Goal: Transaction & Acquisition: Purchase product/service

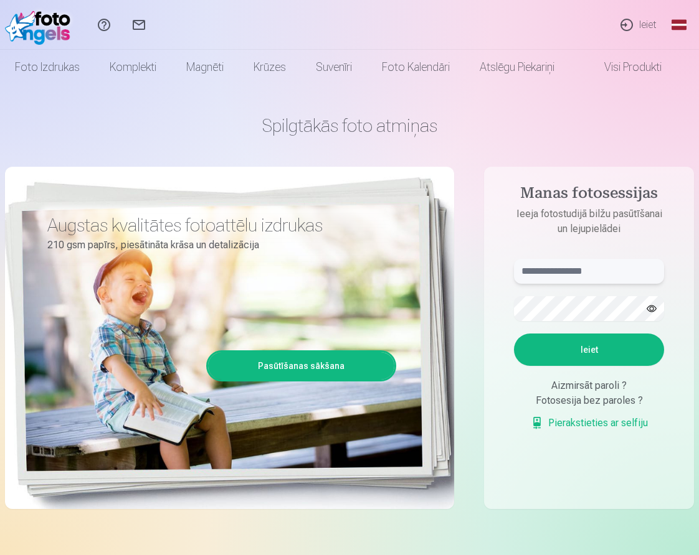
click at [557, 262] on input "text" at bounding box center [589, 271] width 150 height 25
type input "*"
type input "**********"
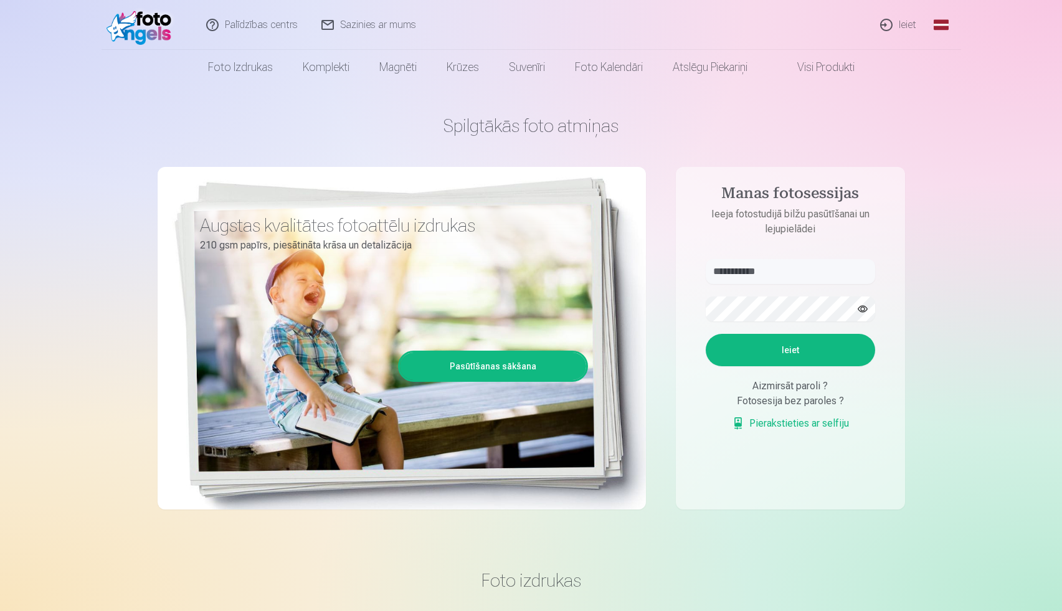
click at [698, 307] on button "button" at bounding box center [862, 309] width 24 height 24
click at [698, 334] on button "Ieiet" at bounding box center [789, 350] width 169 height 32
click at [698, 346] on button "Ieiet" at bounding box center [789, 350] width 169 height 32
click at [698, 334] on button "Ieiet" at bounding box center [789, 350] width 169 height 32
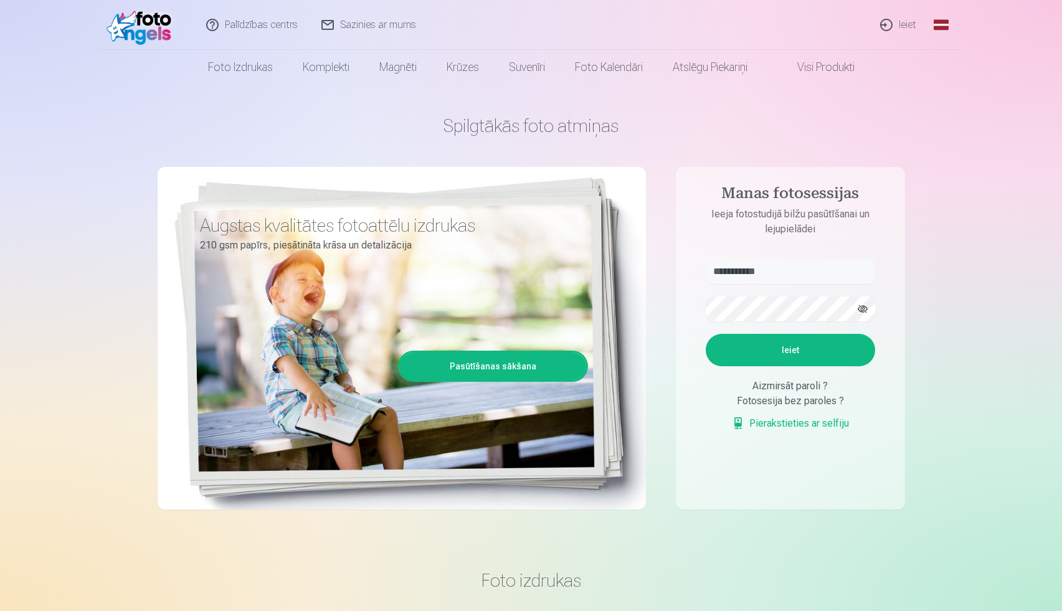
click at [698, 341] on button "Ieiet" at bounding box center [789, 350] width 169 height 32
click at [0, 0] on p "Kaut kas ir noticis nepareizi. Mēģiniet vēlreiz." at bounding box center [0, 0] width 0 height 0
click at [698, 334] on button "Ieiet" at bounding box center [789, 350] width 169 height 32
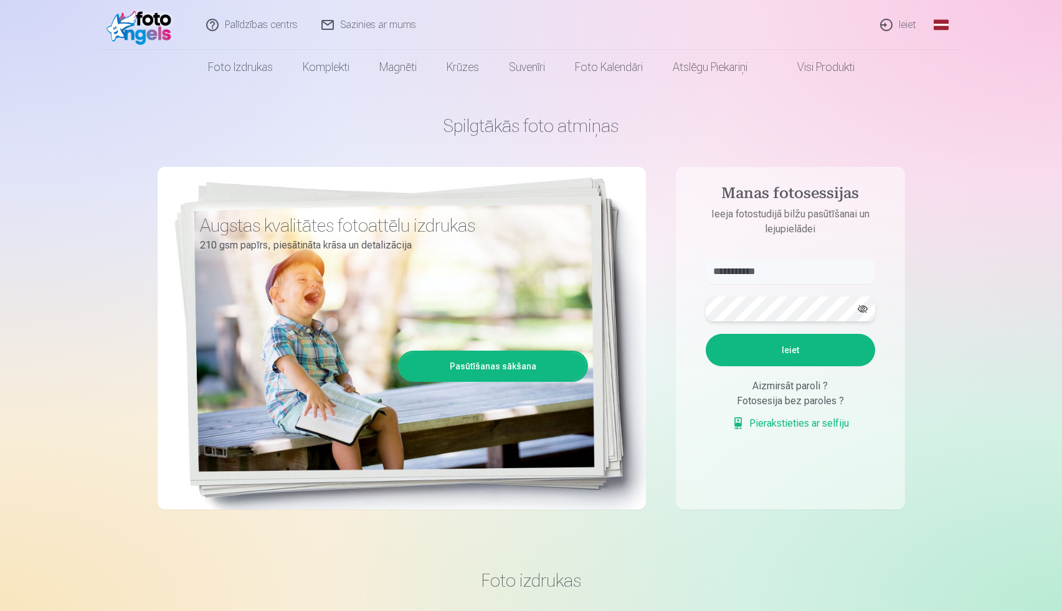
click at [698, 334] on button "Ieiet" at bounding box center [789, 350] width 169 height 32
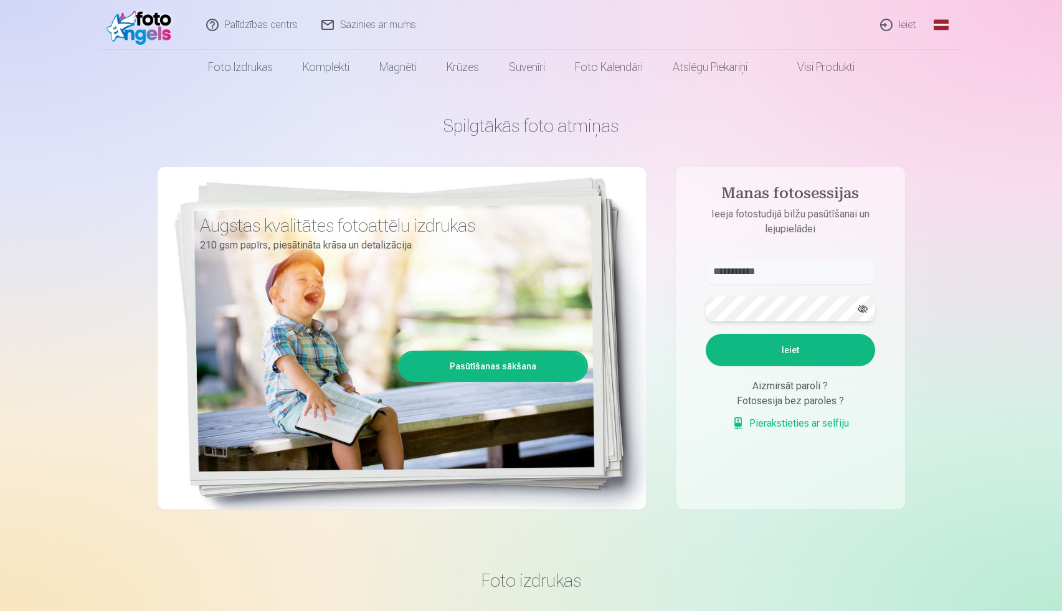
click at [698, 334] on button "Ieiet" at bounding box center [789, 350] width 169 height 32
click at [698, 346] on button "Ieiet" at bounding box center [789, 350] width 169 height 32
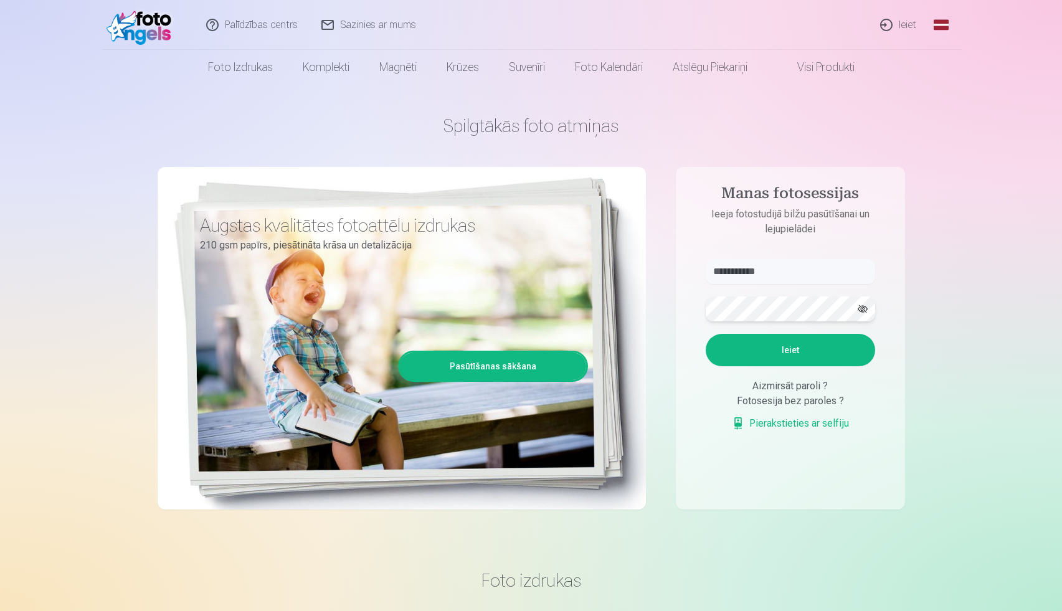
click at [698, 334] on button "Ieiet" at bounding box center [789, 350] width 169 height 32
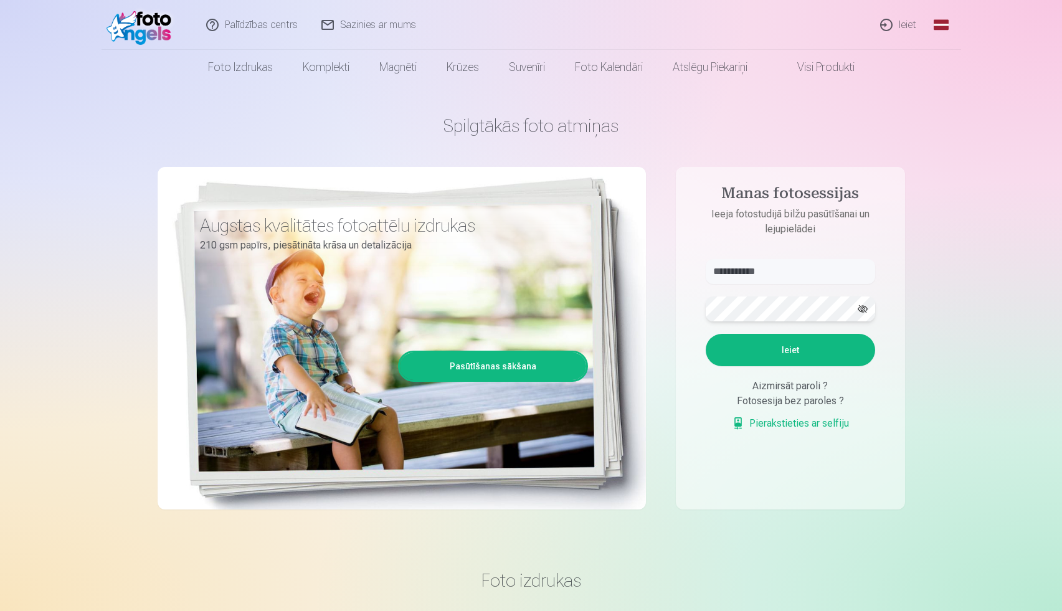
click at [698, 334] on button "Ieiet" at bounding box center [789, 350] width 169 height 32
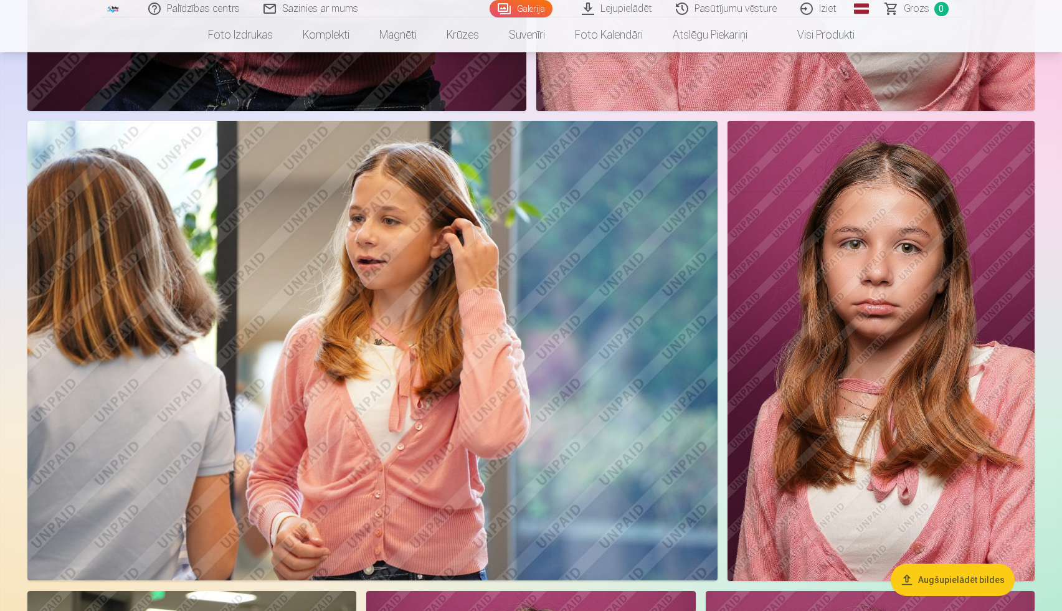
click at [981, 354] on img at bounding box center [880, 351] width 307 height 460
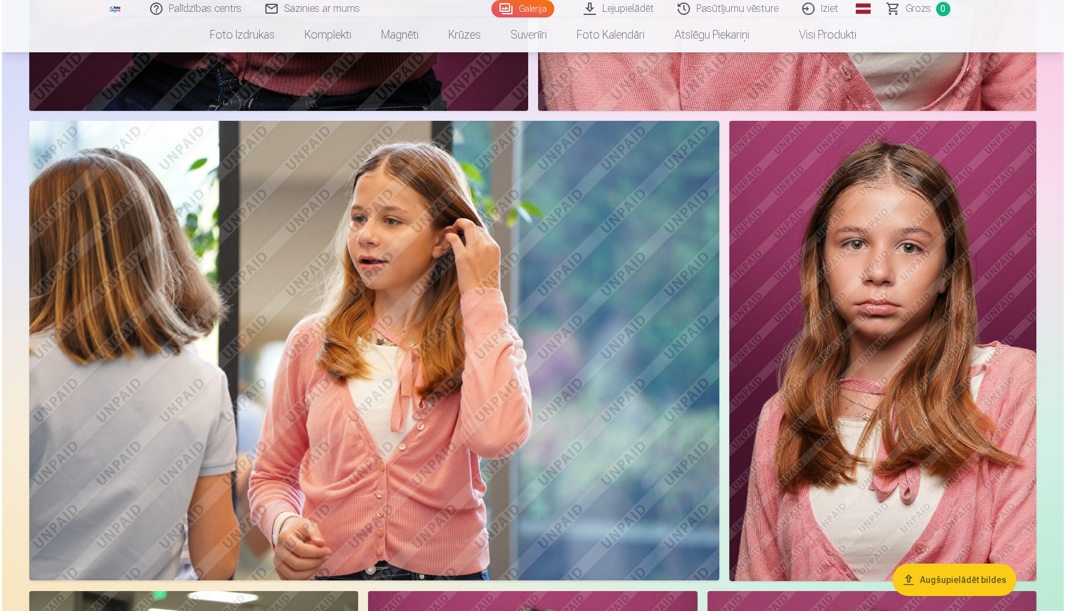
scroll to position [2223, 0]
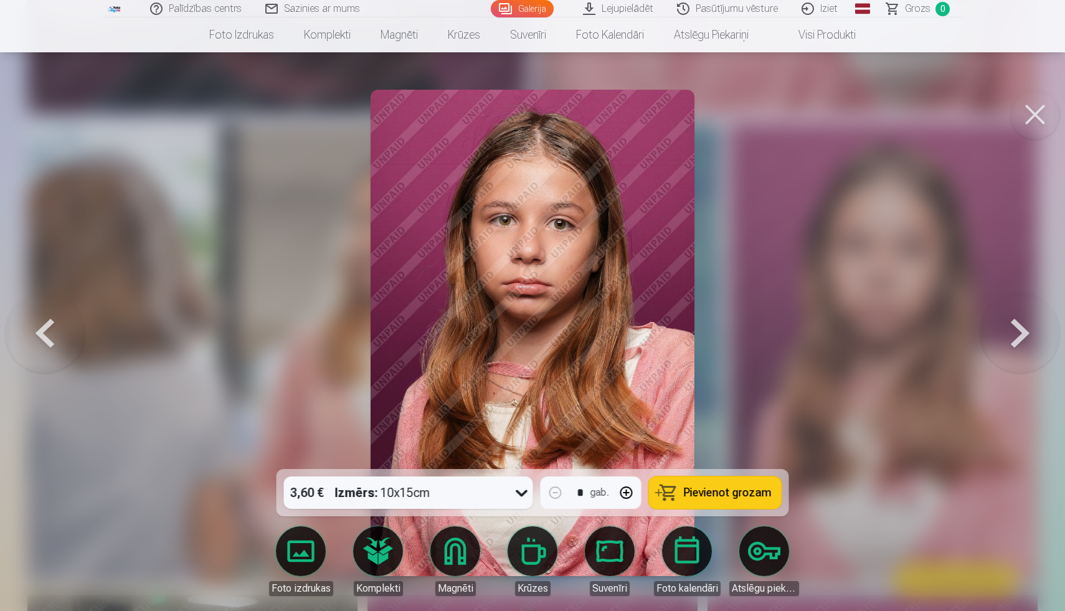
click at [1060, 410] on div at bounding box center [532, 305] width 1065 height 611
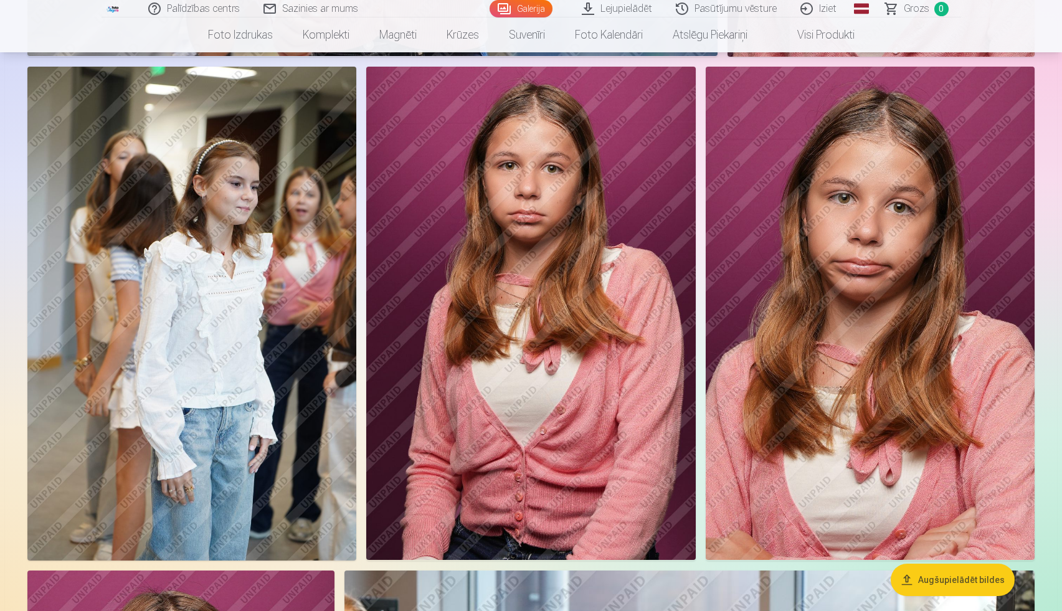
scroll to position [2745, 0]
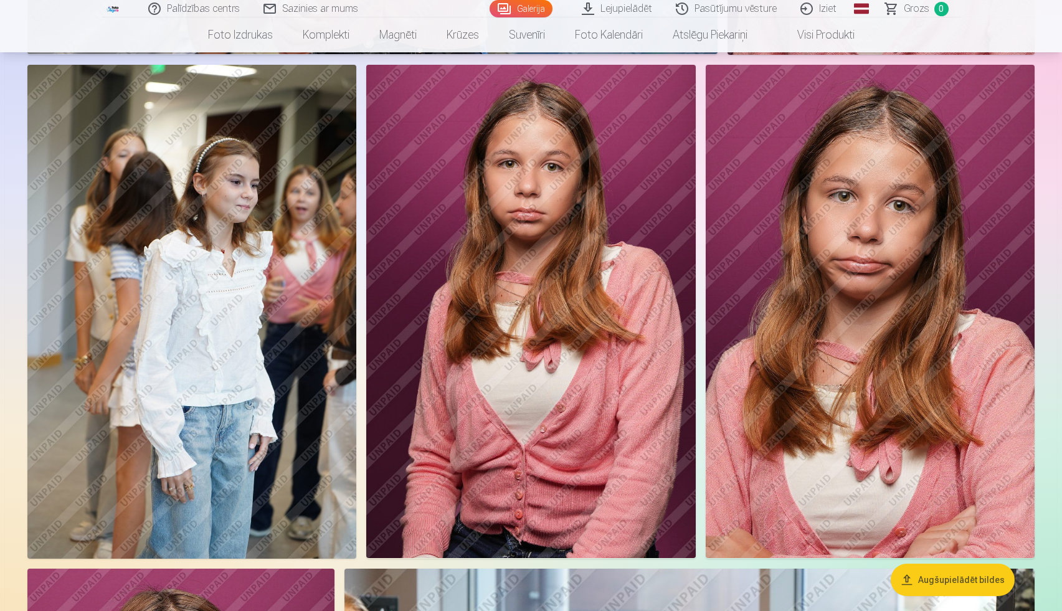
click at [908, 567] on button "Augšupielādēt bildes" at bounding box center [952, 579] width 124 height 32
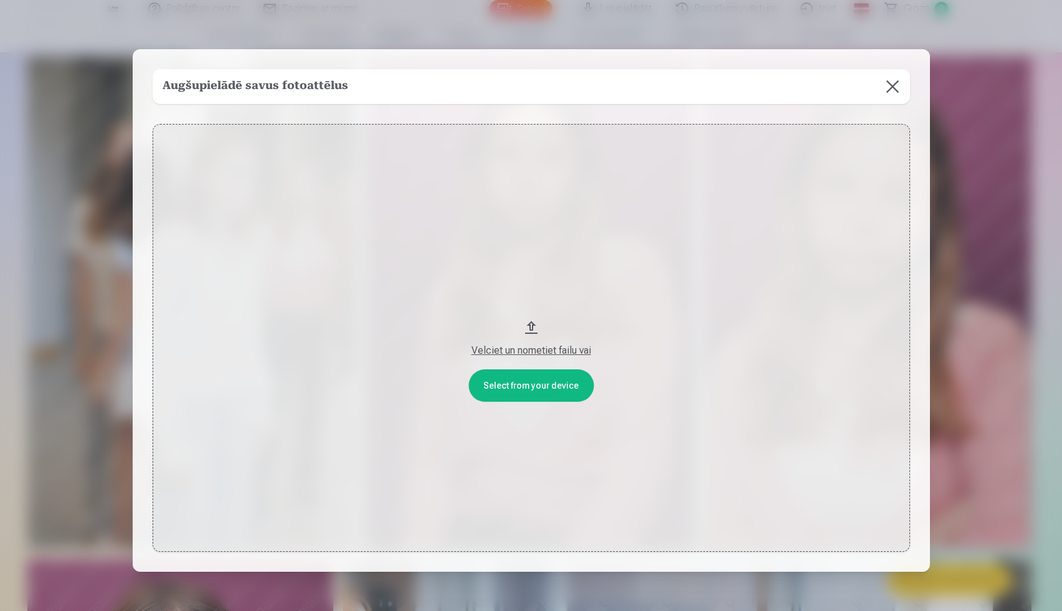
scroll to position [2751, 0]
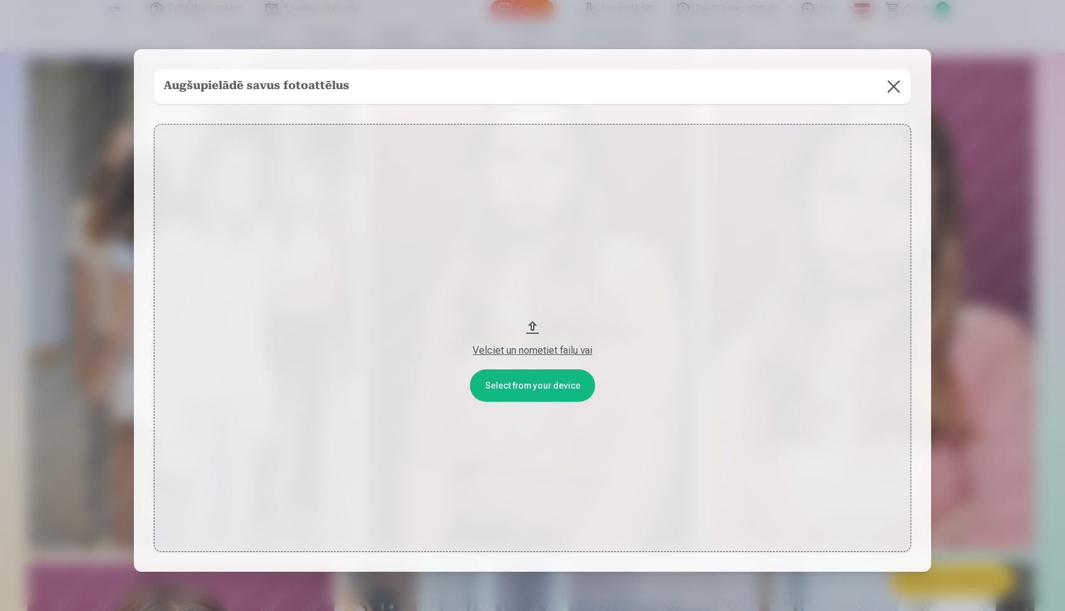
click at [893, 83] on button at bounding box center [893, 86] width 35 height 35
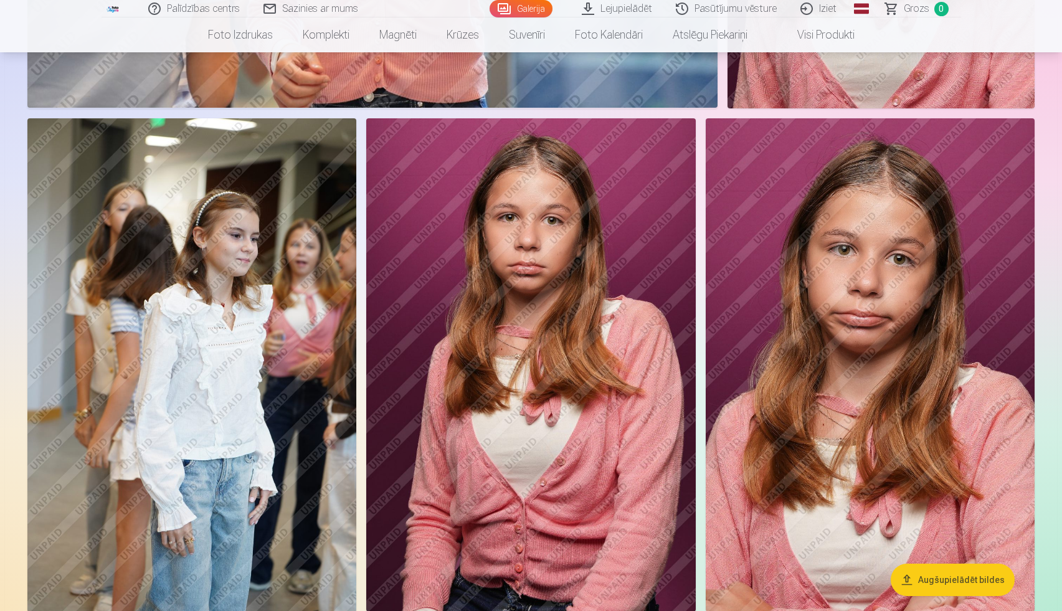
scroll to position [2694, 0]
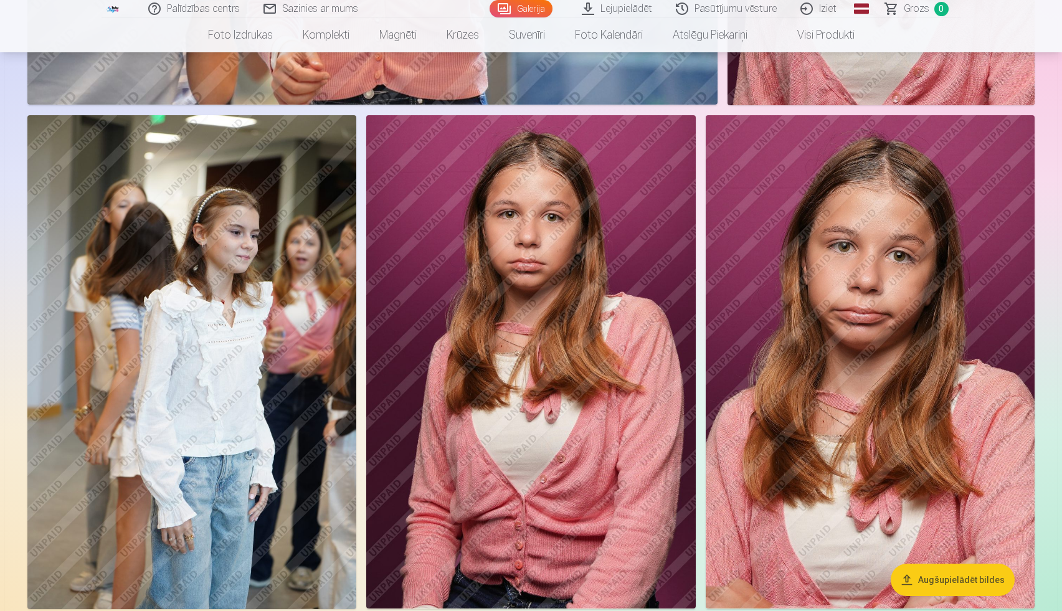
click at [858, 7] on link "Global" at bounding box center [861, 8] width 25 height 17
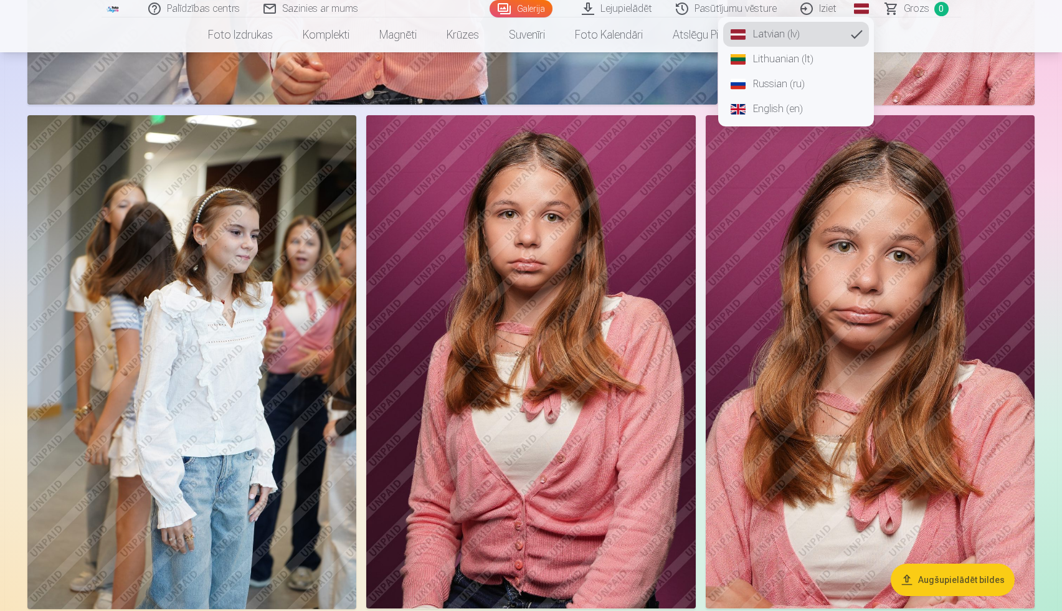
click at [804, 85] on link "Russian (ru)" at bounding box center [796, 84] width 146 height 25
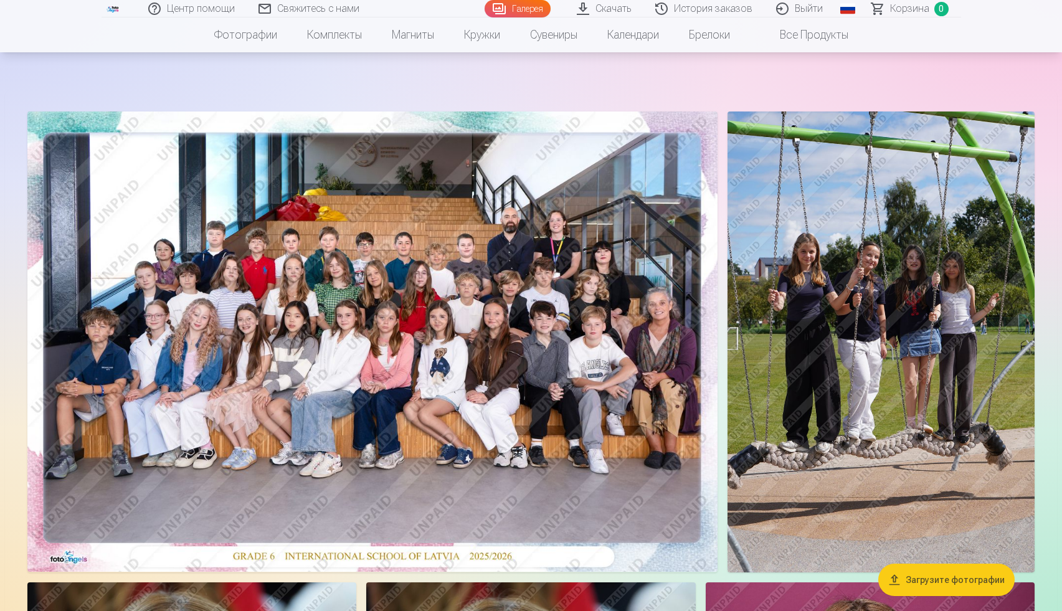
scroll to position [35, 0]
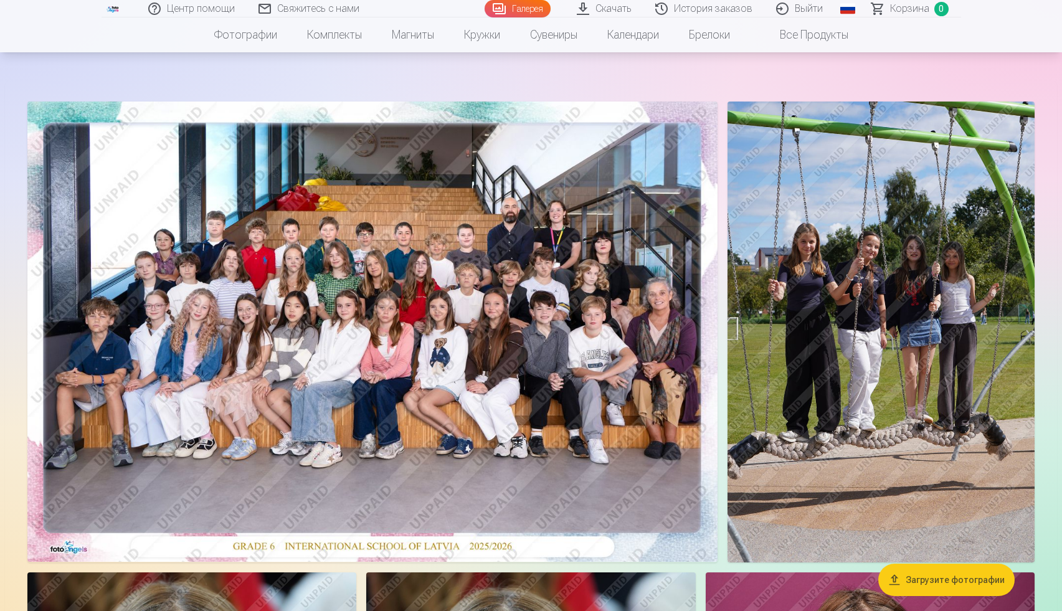
drag, startPoint x: 154, startPoint y: 324, endPoint x: 206, endPoint y: 3, distance: 324.9
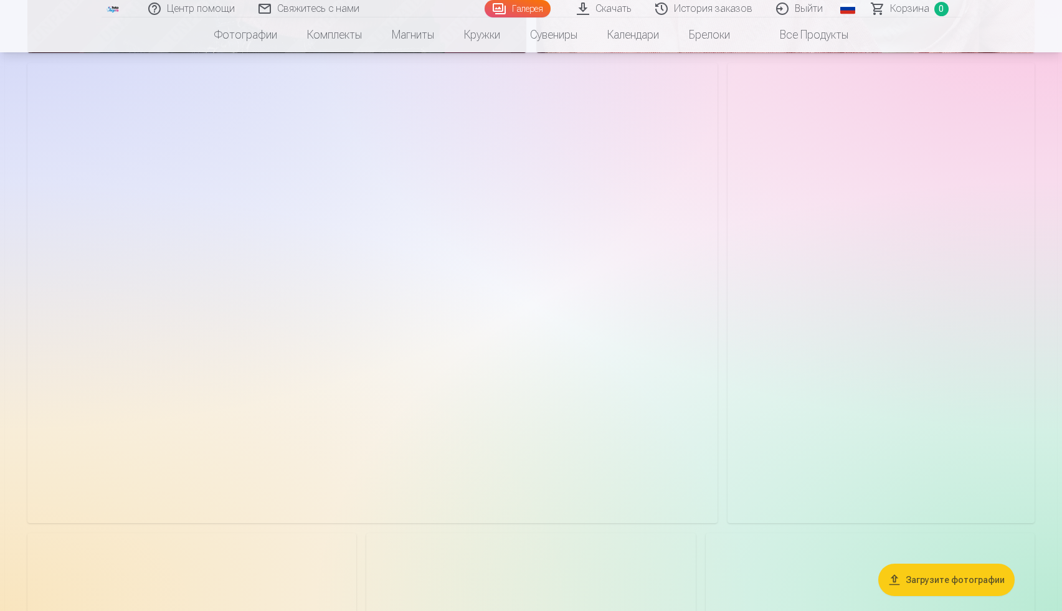
scroll to position [2285, 0]
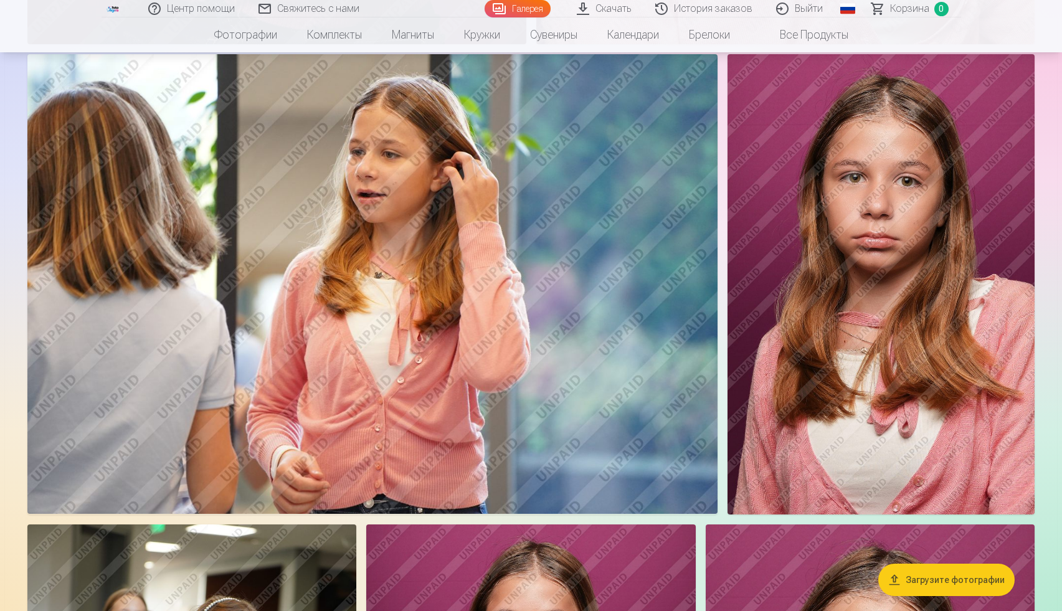
click at [828, 128] on img at bounding box center [880, 284] width 307 height 460
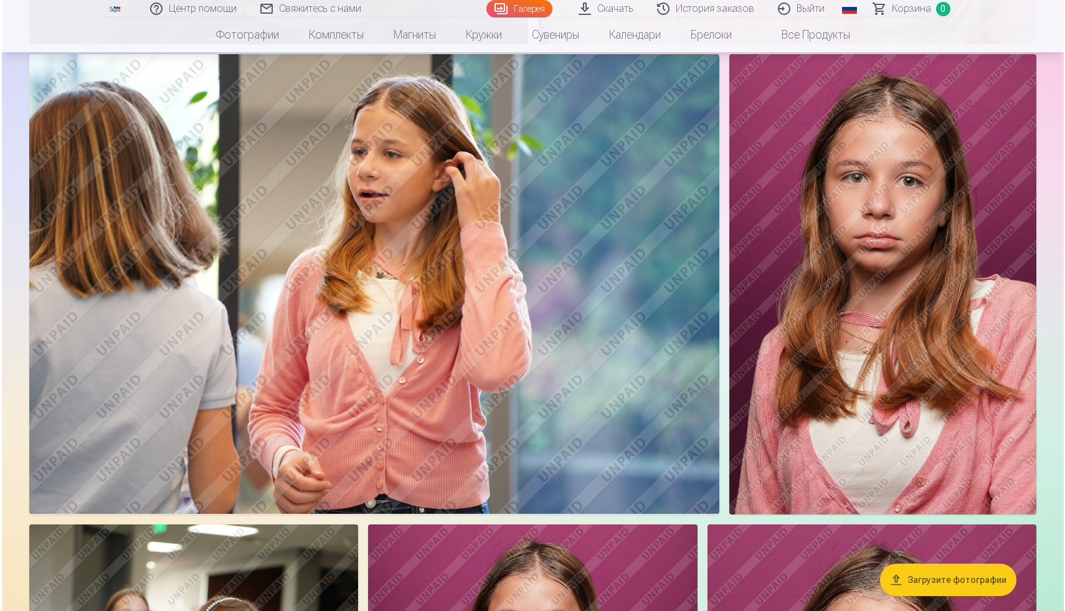
scroll to position [2289, 0]
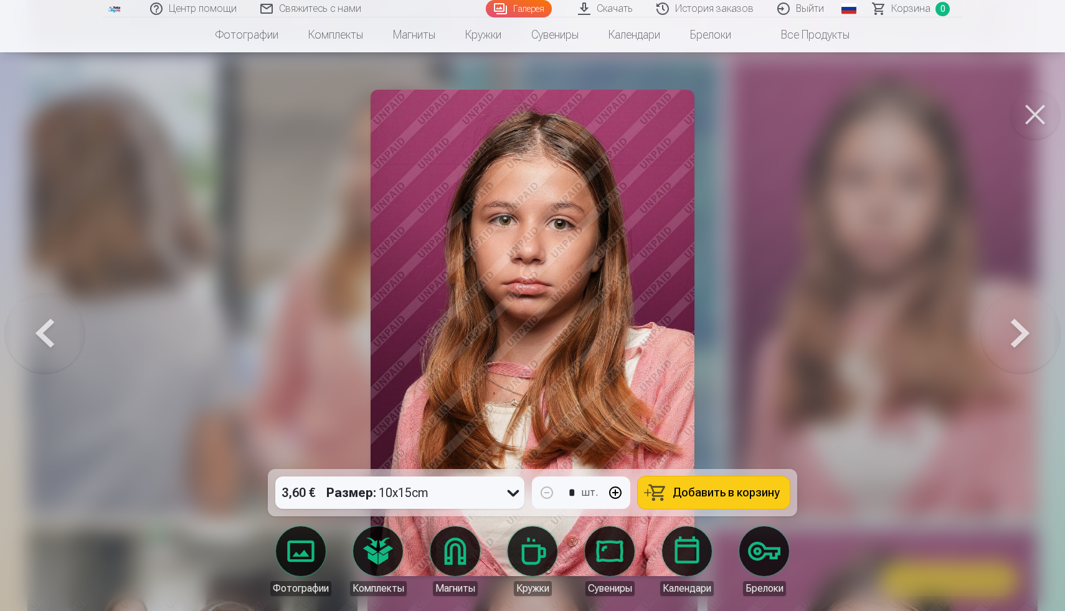
click at [617, 489] on button "button" at bounding box center [615, 493] width 30 height 30
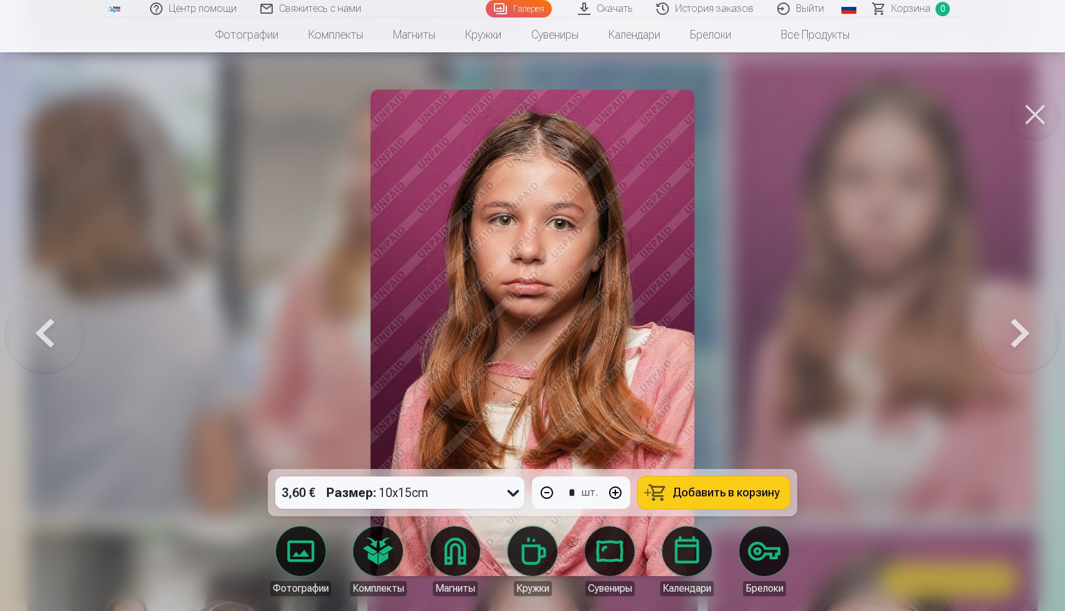
click at [617, 489] on button "button" at bounding box center [615, 493] width 30 height 30
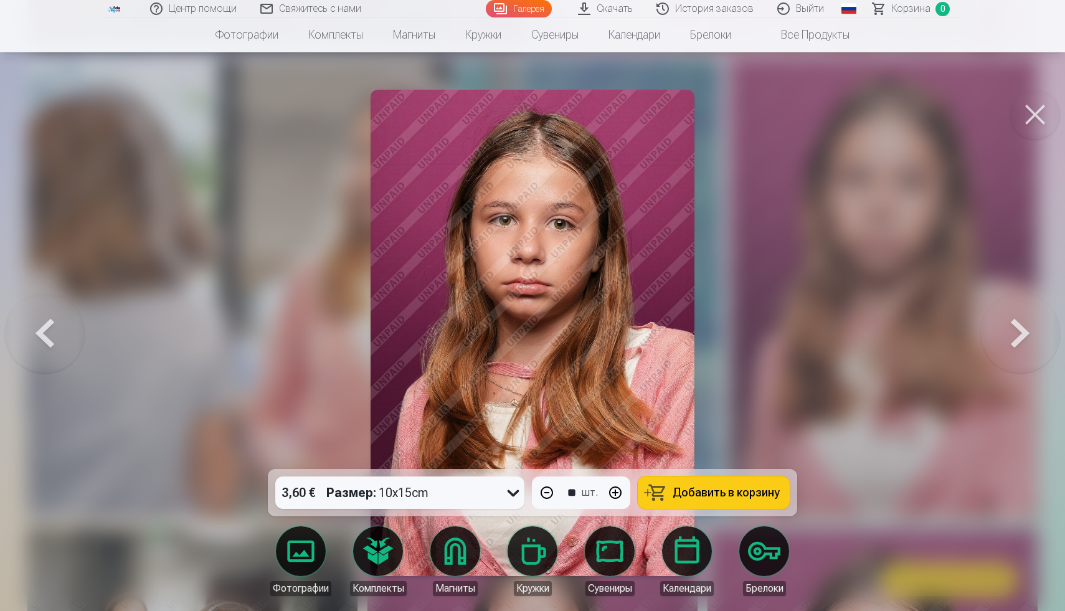
click at [617, 489] on button "button" at bounding box center [615, 493] width 30 height 30
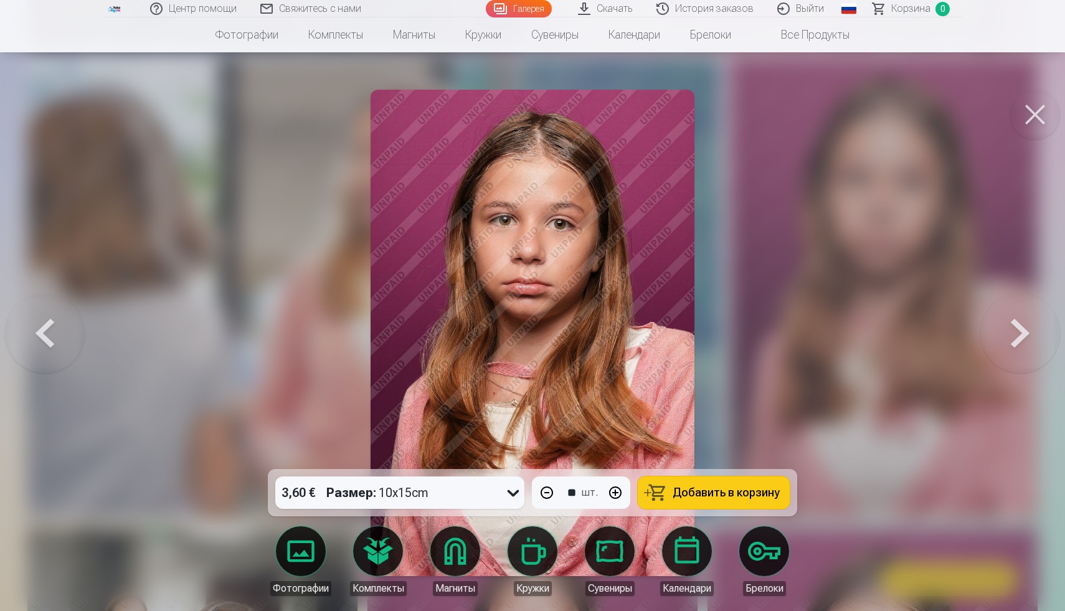
click at [617, 486] on button "button" at bounding box center [615, 493] width 30 height 30
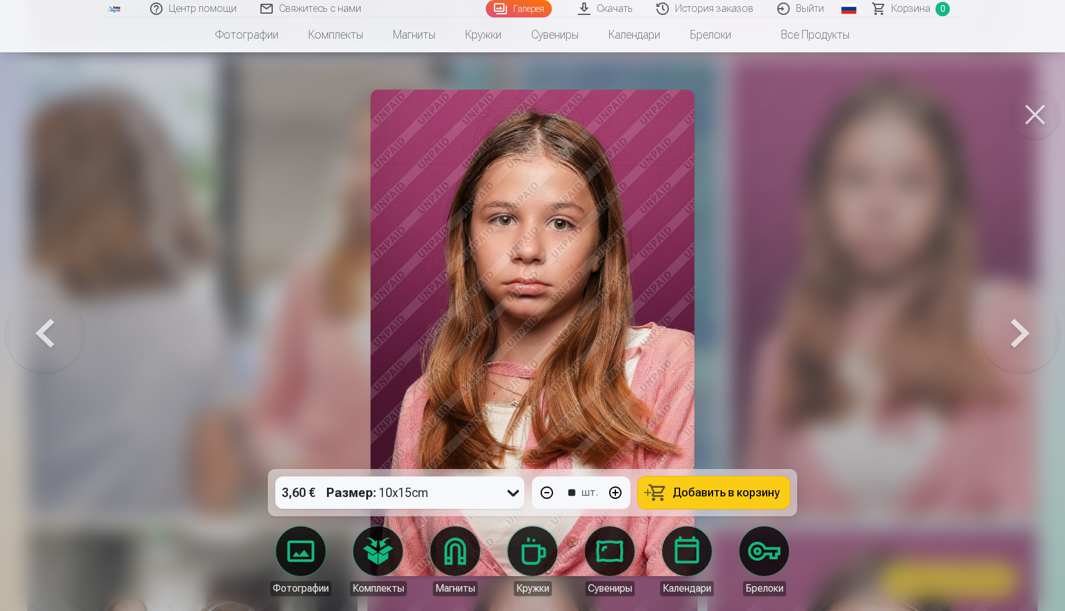
click at [617, 484] on button "button" at bounding box center [615, 493] width 30 height 30
click at [616, 484] on button "button" at bounding box center [615, 493] width 30 height 30
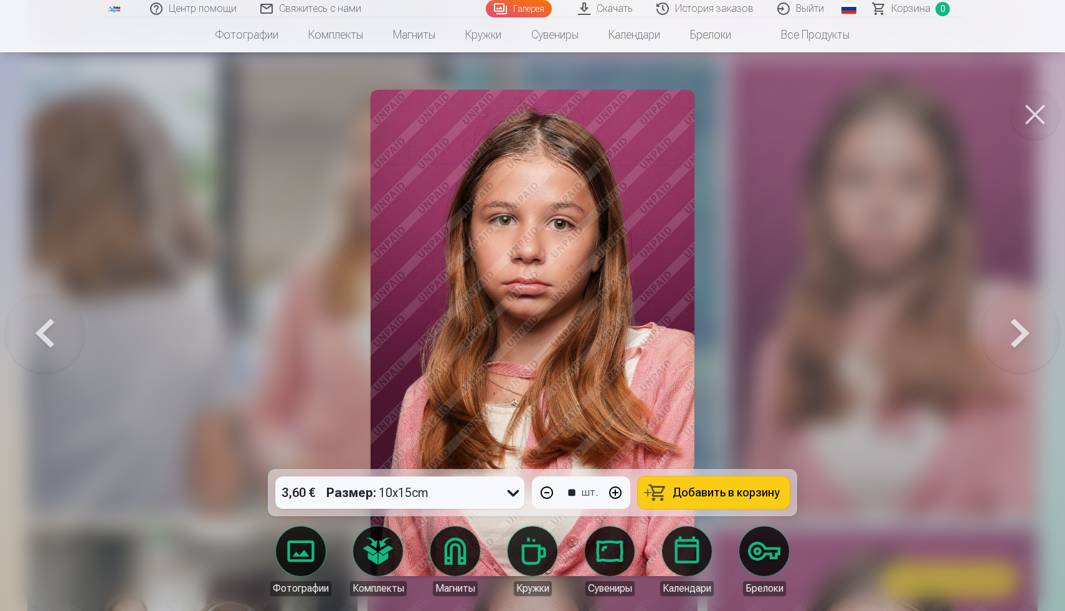
click at [616, 482] on button "button" at bounding box center [615, 493] width 30 height 30
click at [616, 484] on button "button" at bounding box center [615, 493] width 30 height 30
click at [616, 488] on button "button" at bounding box center [615, 493] width 30 height 30
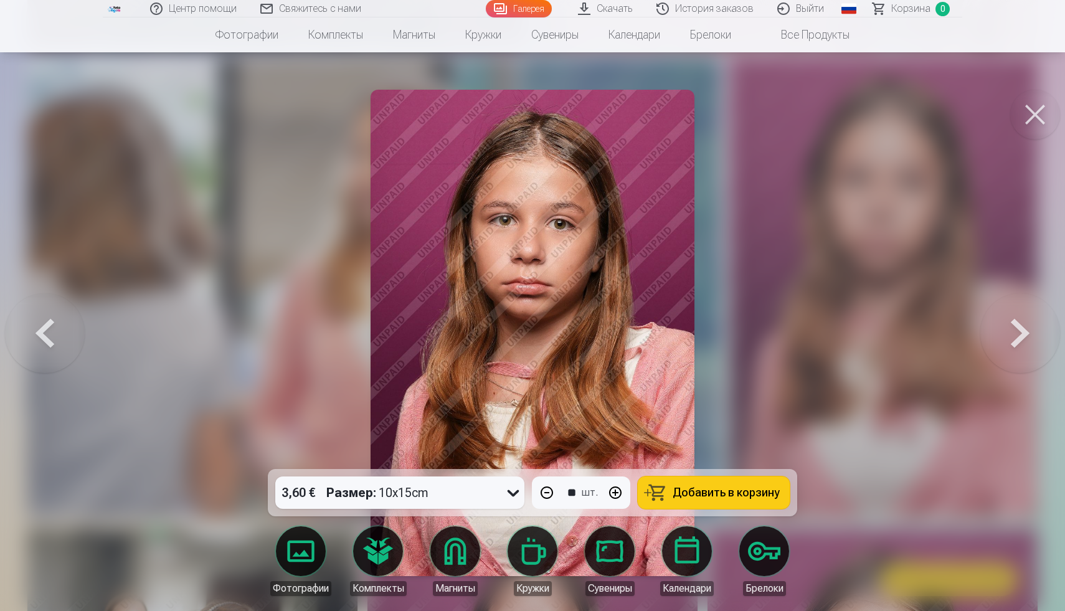
click at [616, 488] on button "button" at bounding box center [615, 493] width 30 height 30
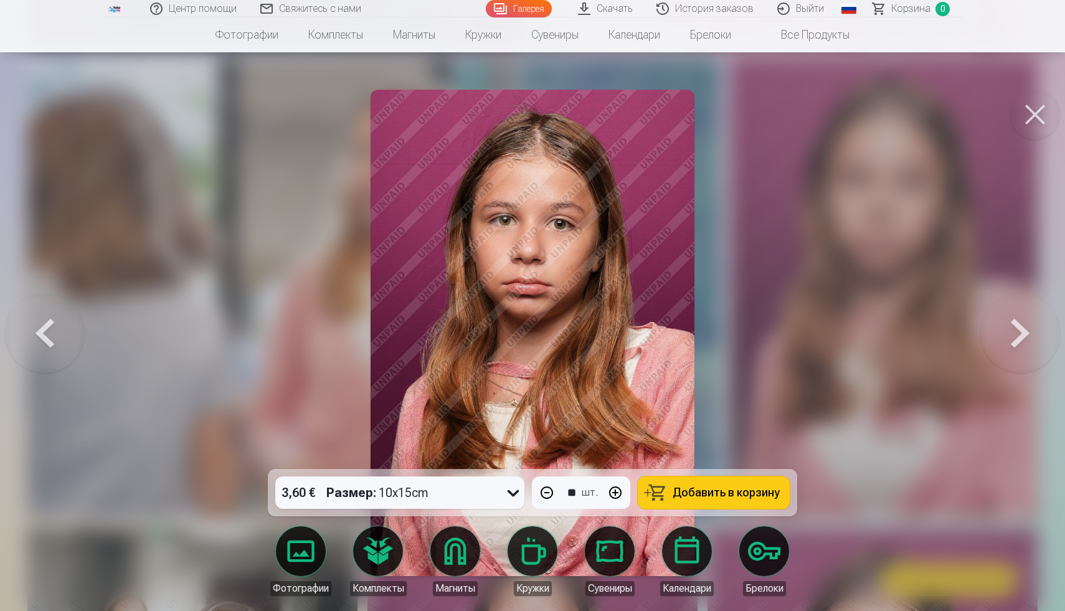
click at [615, 493] on button "button" at bounding box center [615, 493] width 30 height 30
click at [617, 495] on button "button" at bounding box center [615, 493] width 30 height 30
click at [617, 498] on button "button" at bounding box center [615, 493] width 30 height 30
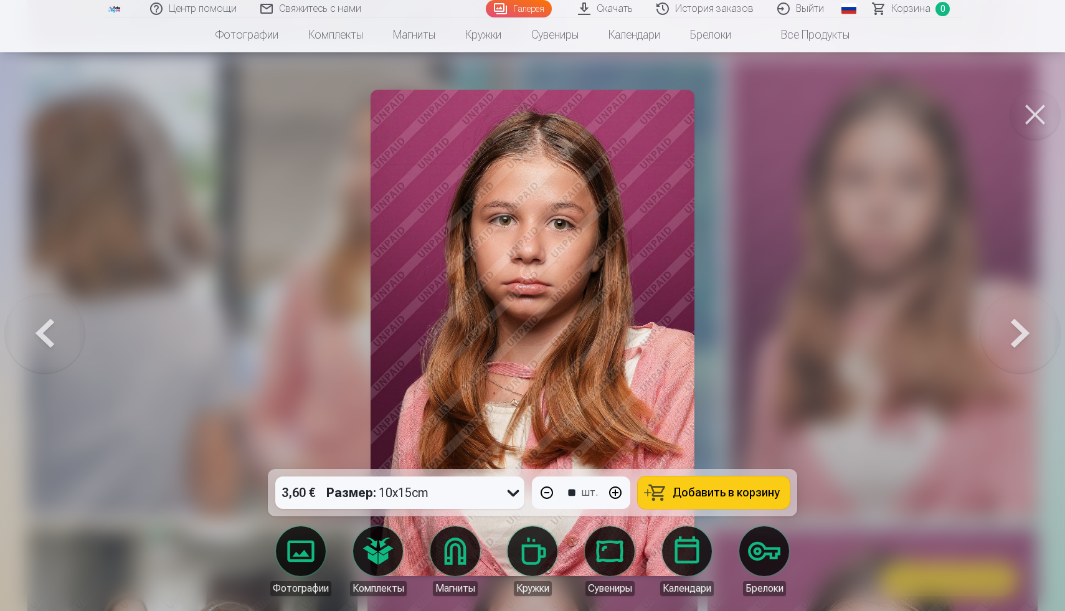
click at [617, 498] on button "button" at bounding box center [615, 493] width 30 height 30
click at [615, 499] on button "button" at bounding box center [615, 493] width 30 height 30
drag, startPoint x: 615, startPoint y: 499, endPoint x: 605, endPoint y: 512, distance: 16.1
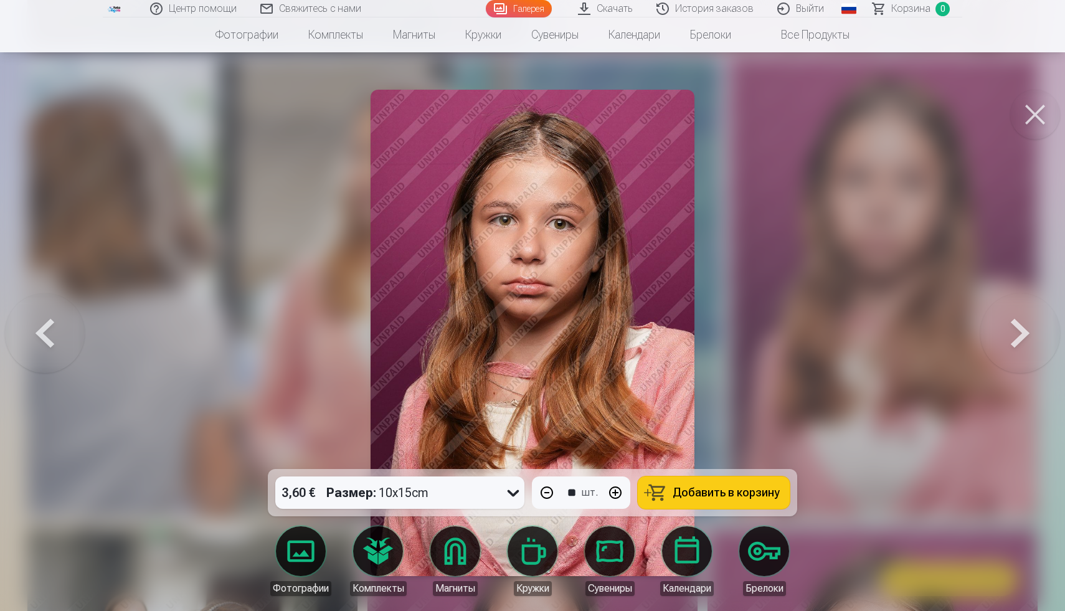
click at [615, 501] on button "button" at bounding box center [615, 493] width 30 height 30
type input "**"
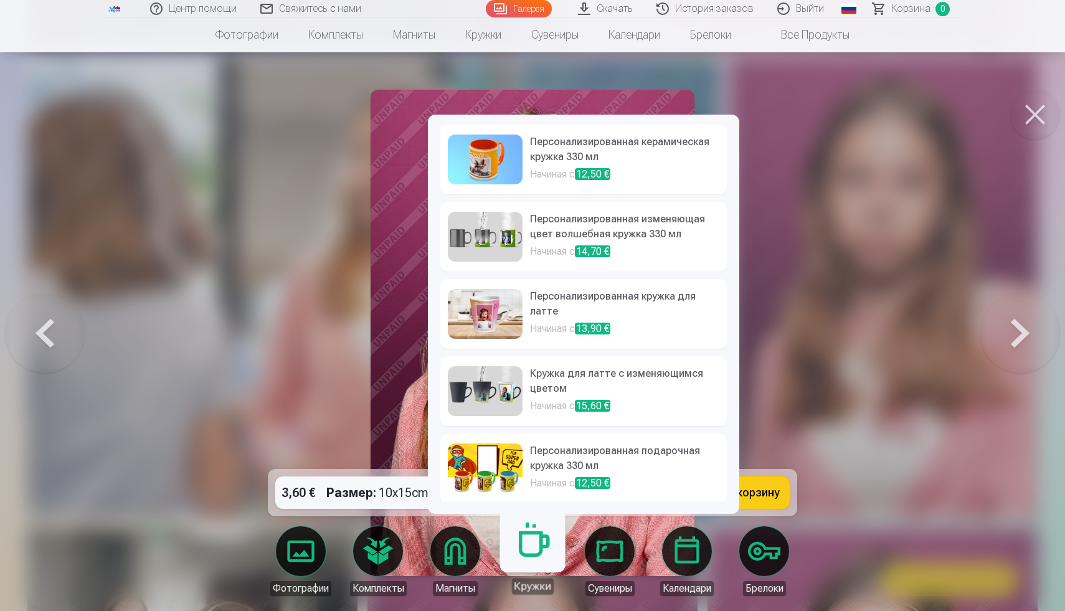
click at [811, 84] on div at bounding box center [532, 305] width 1065 height 611
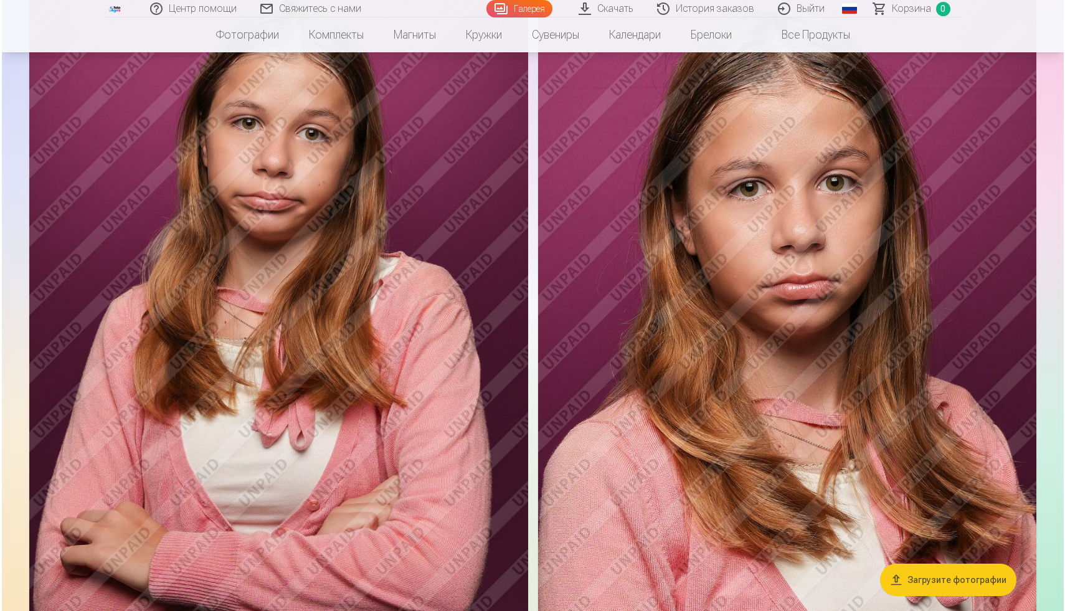
scroll to position [1603, 0]
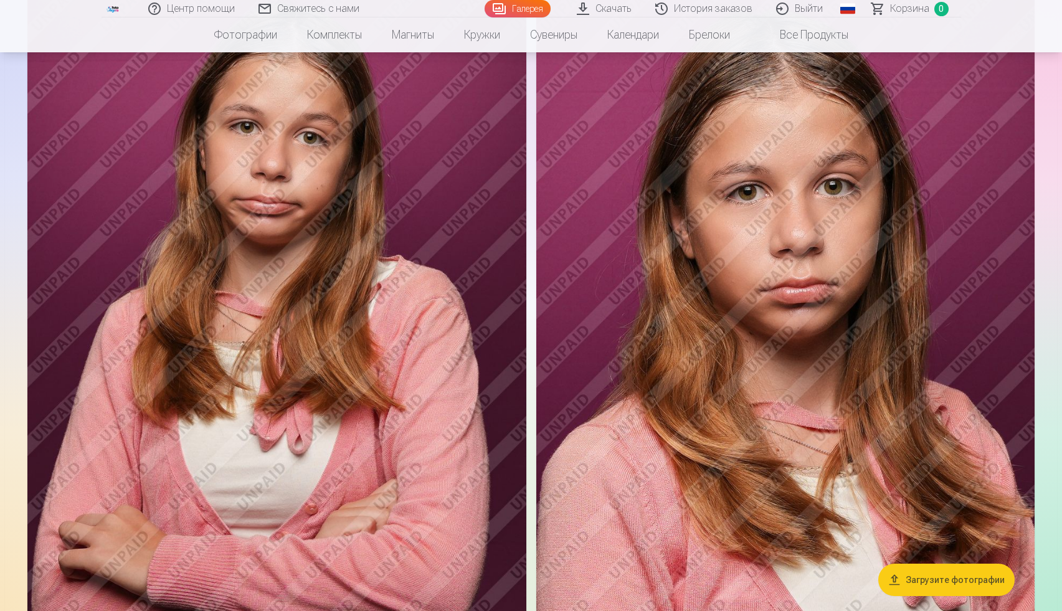
click at [347, 339] on img at bounding box center [276, 352] width 499 height 748
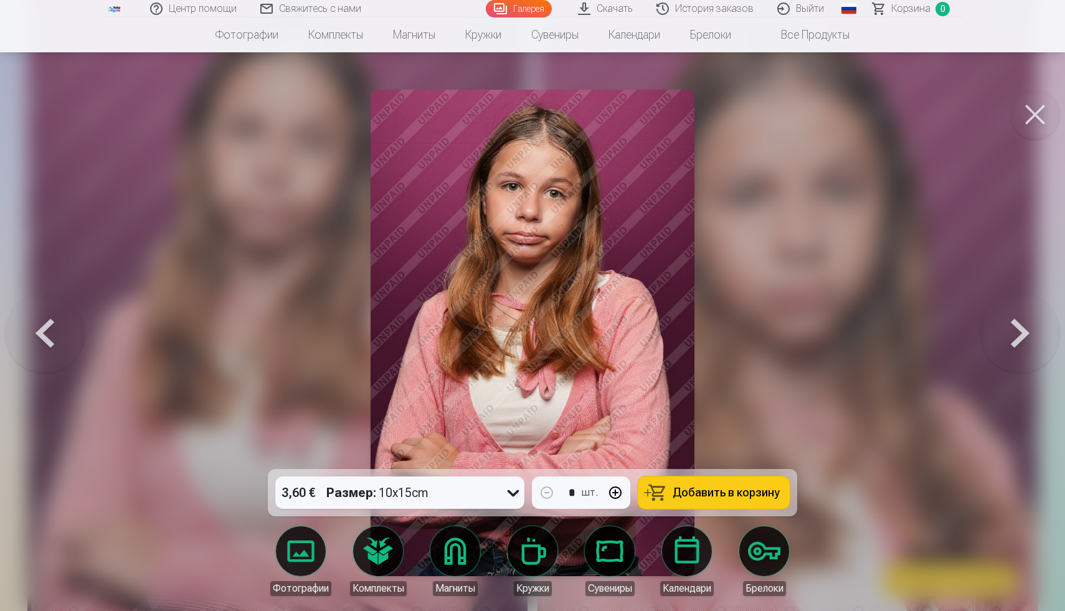
click at [768, 579] on link "Брелоки" at bounding box center [764, 561] width 70 height 70
click at [1047, 103] on button at bounding box center [1035, 115] width 50 height 50
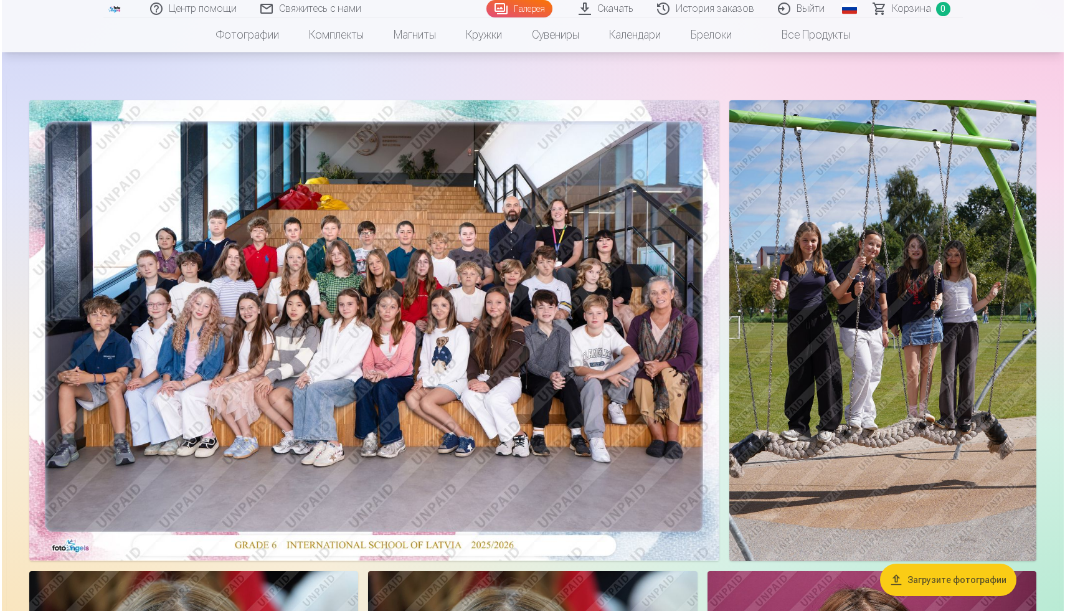
scroll to position [41, 0]
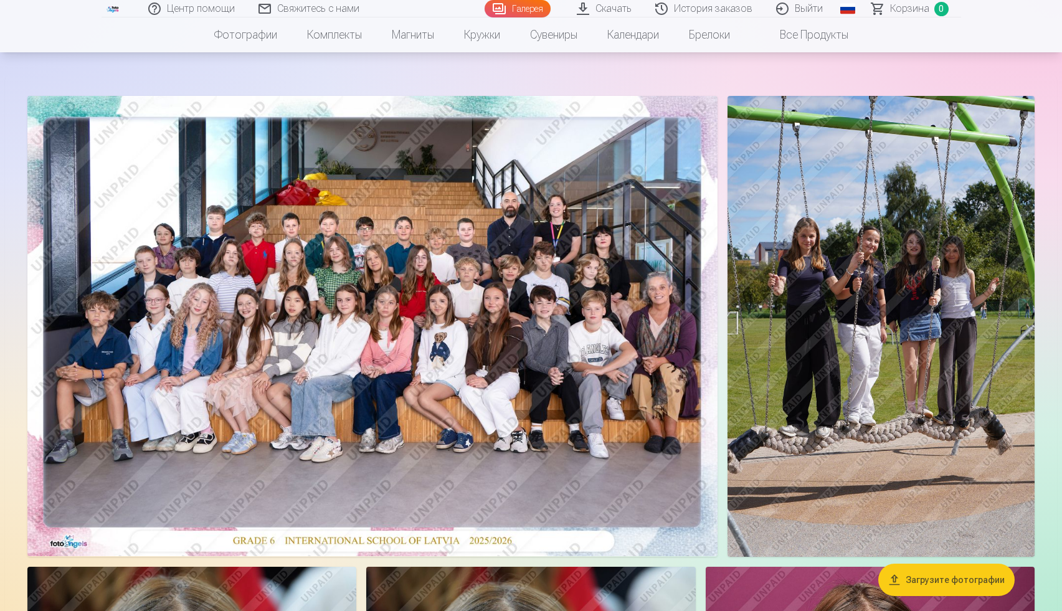
click at [681, 258] on img at bounding box center [372, 326] width 690 height 460
